Goal: Communication & Community: Answer question/provide support

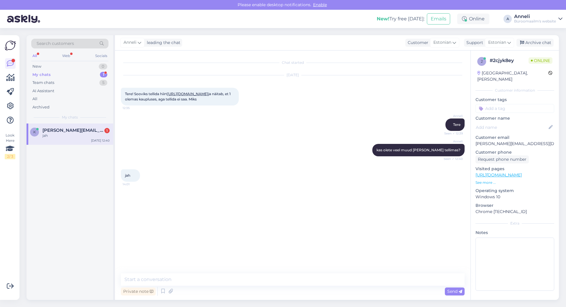
click at [230, 155] on div "[PERSON_NAME] kas olete veel muud [PERSON_NAME] tellimas? Seen ✓ 12:40" at bounding box center [293, 149] width 344 height 25
click at [200, 279] on textarea at bounding box center [293, 279] width 344 height 12
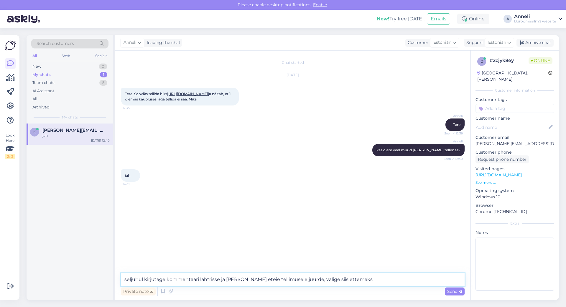
click at [245, 279] on textarea "seljuhul kirjutage kommentaari lahtrisse ja [PERSON_NAME] eteie tellimusele juu…" at bounding box center [293, 279] width 344 height 12
click at [367, 277] on textarea "seljuhul kirjutage kommentaari lahtrisse ja lisame teie tellimusele juurde, val…" at bounding box center [293, 279] width 344 height 12
type textarea "seljuhul kirjutage kommentaari lahtrisse ja lisame teie tellimusele juurde, val…"
click at [457, 289] on span "Send" at bounding box center [455, 290] width 15 height 5
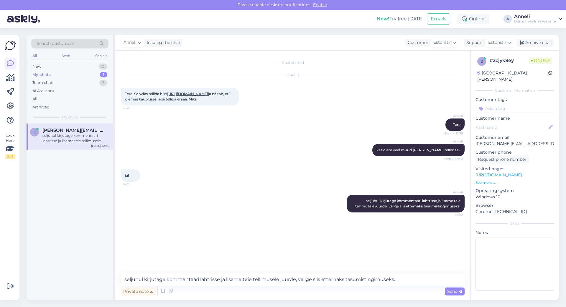
click at [13, 63] on icon at bounding box center [10, 63] width 7 height 7
click at [305, 103] on div "[DATE] Tere! Sooviks tellida hiirt [URL][DOMAIN_NAME] ja näitab, et 1 olemas ka…" at bounding box center [293, 90] width 344 height 43
click at [227, 163] on div "[PERSON_NAME] kas olete veel muud [PERSON_NAME] tellimas? Seen ✓ 12:40" at bounding box center [293, 149] width 344 height 25
click at [221, 280] on textarea "seljuhul kirjutage kommentaari lahtrisse ja lisame teie tellimusele juurde, val…" at bounding box center [293, 279] width 344 height 12
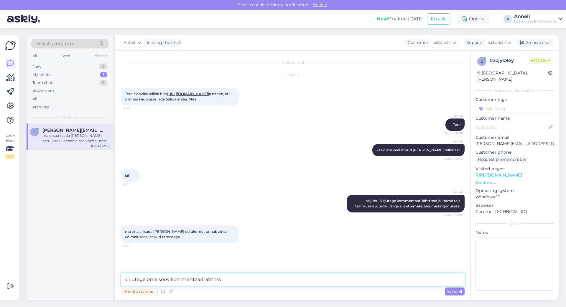
type textarea "kirjutage oma soov kommentaari lahtrisse"
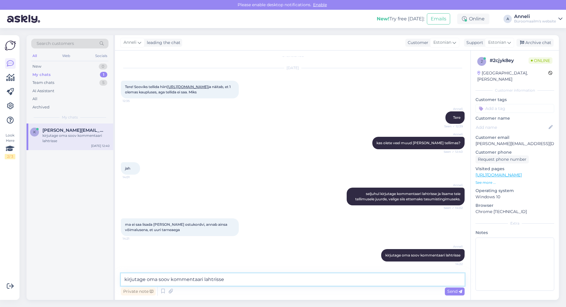
click at [286, 278] on textarea "kirjutage oma soov kommentaari lahtrisse" at bounding box center [293, 279] width 344 height 12
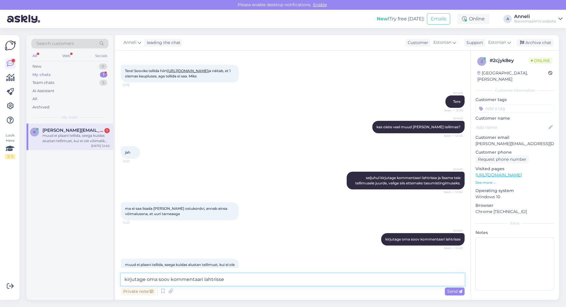
scroll to position [54, 0]
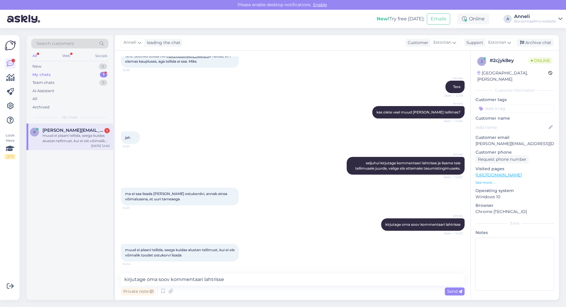
click at [314, 137] on div "jah 14:01" at bounding box center [293, 137] width 344 height 25
click at [258, 276] on textarea "kirjutage oma soov kommentaari lahtrisse" at bounding box center [293, 279] width 344 height 12
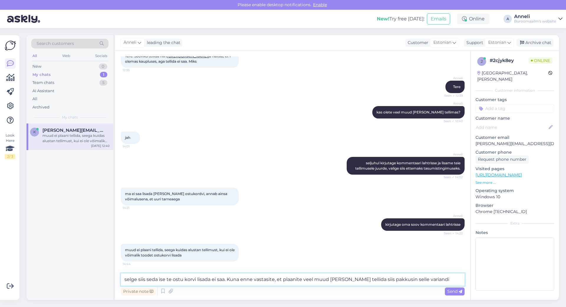
type textarea "selge siis seda ise te ostu korvi lisada ei saa. Kuna enne vastasite, et plaani…"
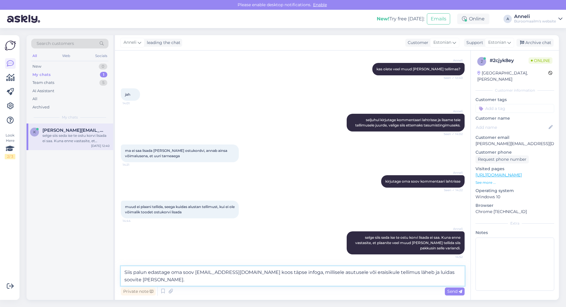
click at [408, 271] on textarea "Siis palun edastage oma soov [EMAIL_ADDRESS][DOMAIN_NAME] koos täpse infoga, mi…" at bounding box center [293, 275] width 344 height 19
type textarea "Siis palun edastage oma soov [EMAIL_ADDRESS][DOMAIN_NAME] koos täpse infoga, mi…"
click at [453, 290] on span "Send" at bounding box center [455, 290] width 15 height 5
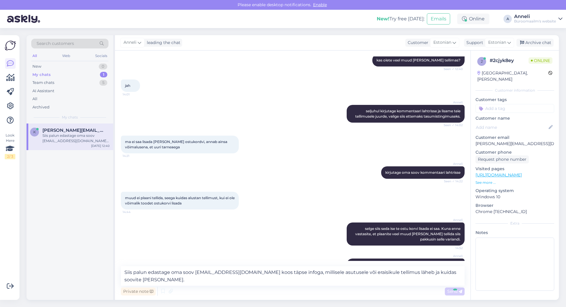
scroll to position [126, 0]
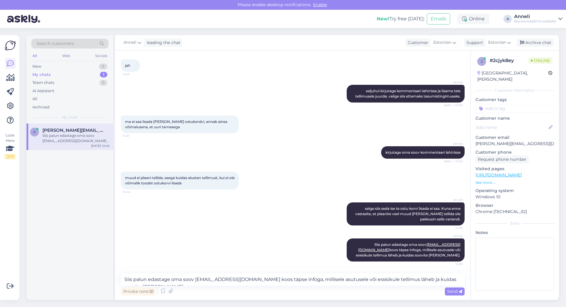
click at [299, 232] on div "[PERSON_NAME] palun edastage oma soov [EMAIL_ADDRESS][DOMAIN_NAME] koos täpse i…" at bounding box center [293, 250] width 344 height 36
click at [317, 191] on div "muud ei plaani tellida, seega kuidas alustan tellimust, kui ei ole võimalik too…" at bounding box center [293, 180] width 344 height 31
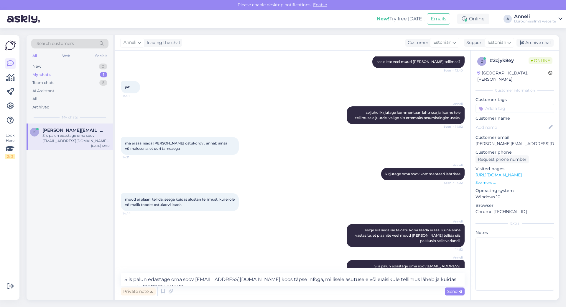
scroll to position [89, 0]
click at [310, 178] on div "[PERSON_NAME] kirjutage oma soov kommentaari lahtrisse Seen ✓ 14:22" at bounding box center [293, 173] width 344 height 25
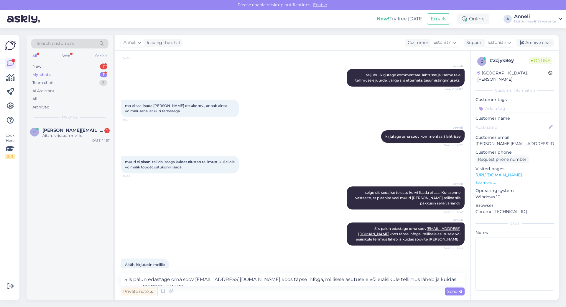
scroll to position [151, 0]
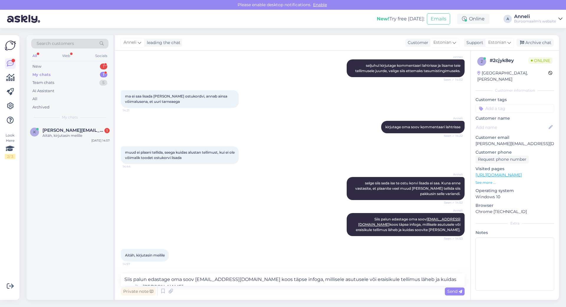
click at [208, 214] on div "[PERSON_NAME] palun edastage oma soov [EMAIL_ADDRESS][DOMAIN_NAME] koos täpse i…" at bounding box center [293, 224] width 344 height 36
click at [191, 279] on textarea "Siis palun edastage oma soov [EMAIL_ADDRESS][DOMAIN_NAME] koos täpse infoga, mi…" at bounding box center [293, 279] width 344 height 12
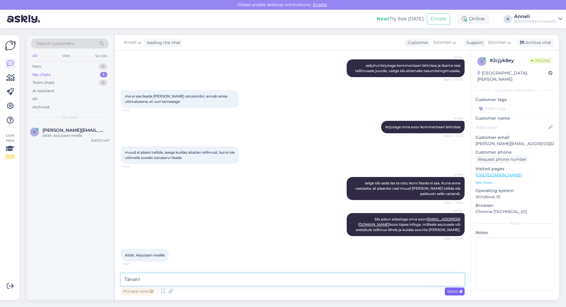
type textarea "Tänan!"
click at [460, 290] on icon at bounding box center [461, 291] width 4 height 4
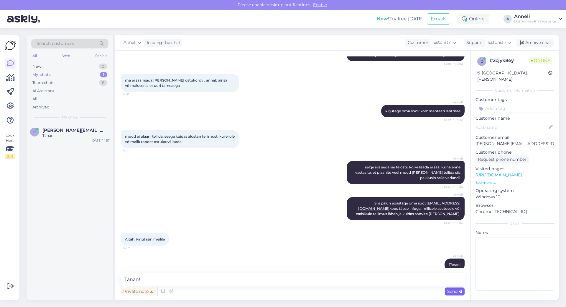
scroll to position [176, 0]
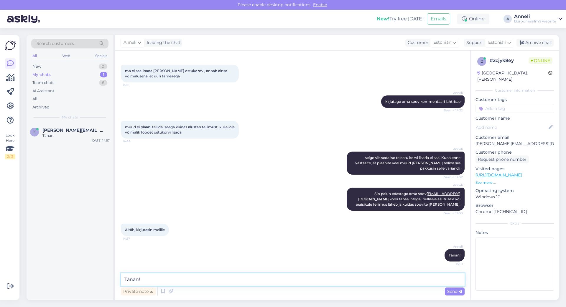
click at [410, 279] on textarea "Tänan!" at bounding box center [293, 279] width 344 height 12
click at [239, 182] on div "[PERSON_NAME] palun edastage oma soov [EMAIL_ADDRESS][DOMAIN_NAME] koos täpse i…" at bounding box center [293, 199] width 344 height 36
click at [95, 64] on div "New 1" at bounding box center [69, 66] width 77 height 8
click at [64, 132] on span "#gv7xotu0" at bounding box center [54, 129] width 25 height 5
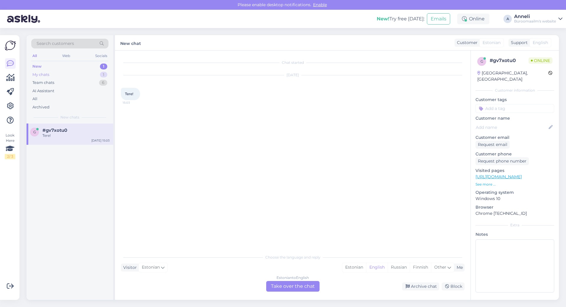
click at [64, 73] on div "My chats 1" at bounding box center [69, 75] width 77 height 8
click at [46, 132] on span "[PERSON_NAME][EMAIL_ADDRESS][DOMAIN_NAME]" at bounding box center [72, 129] width 61 height 5
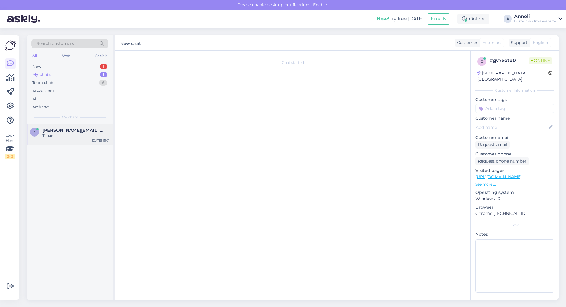
scroll to position [176, 0]
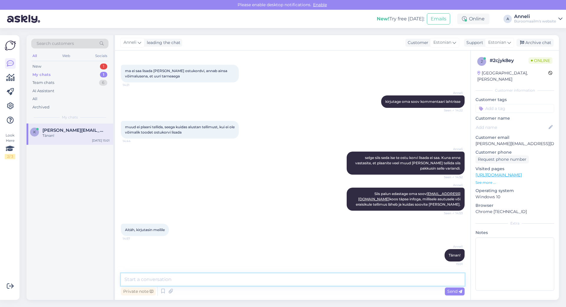
click at [202, 278] on textarea at bounding box center [293, 279] width 344 height 12
click at [533, 43] on div "Archive chat" at bounding box center [535, 43] width 37 height 8
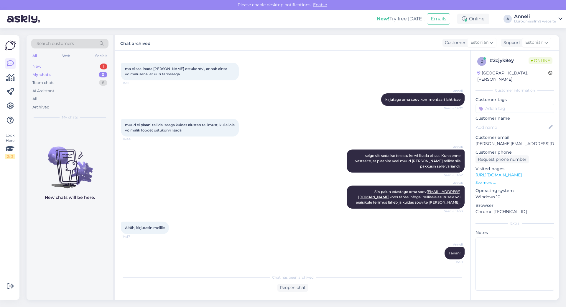
click at [84, 65] on div "New 1" at bounding box center [69, 66] width 77 height 8
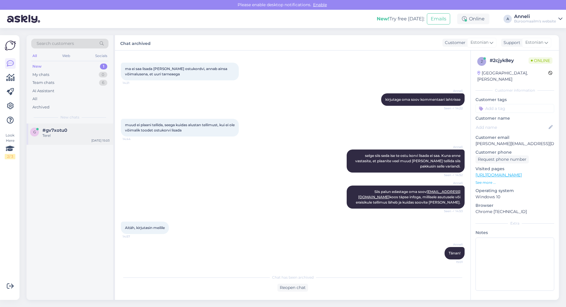
click at [63, 135] on div "Tere!" at bounding box center [75, 135] width 67 height 5
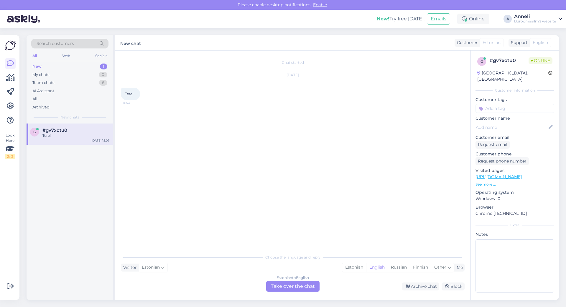
click at [355, 206] on div "Chat started [DATE] Tere! 15:03" at bounding box center [295, 150] width 349 height 189
click at [48, 83] on div "Team chats" at bounding box center [43, 83] width 22 height 6
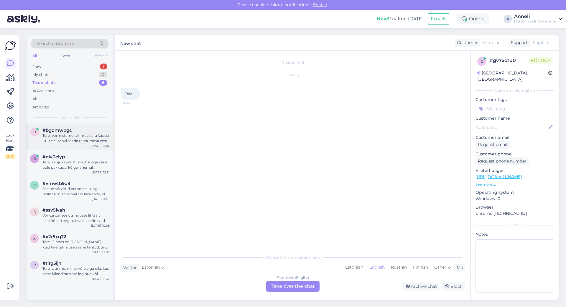
click at [49, 131] on span "#bgdmwpgc" at bounding box center [57, 129] width 30 height 5
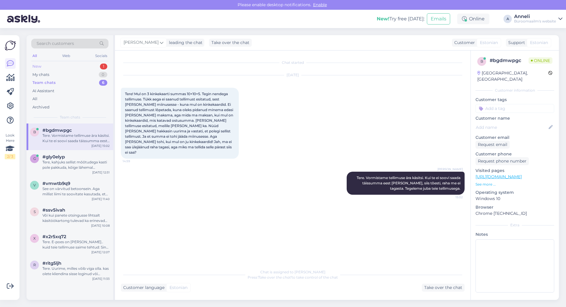
click at [96, 66] on div "New 1" at bounding box center [69, 66] width 77 height 8
